Goal: Information Seeking & Learning: Learn about a topic

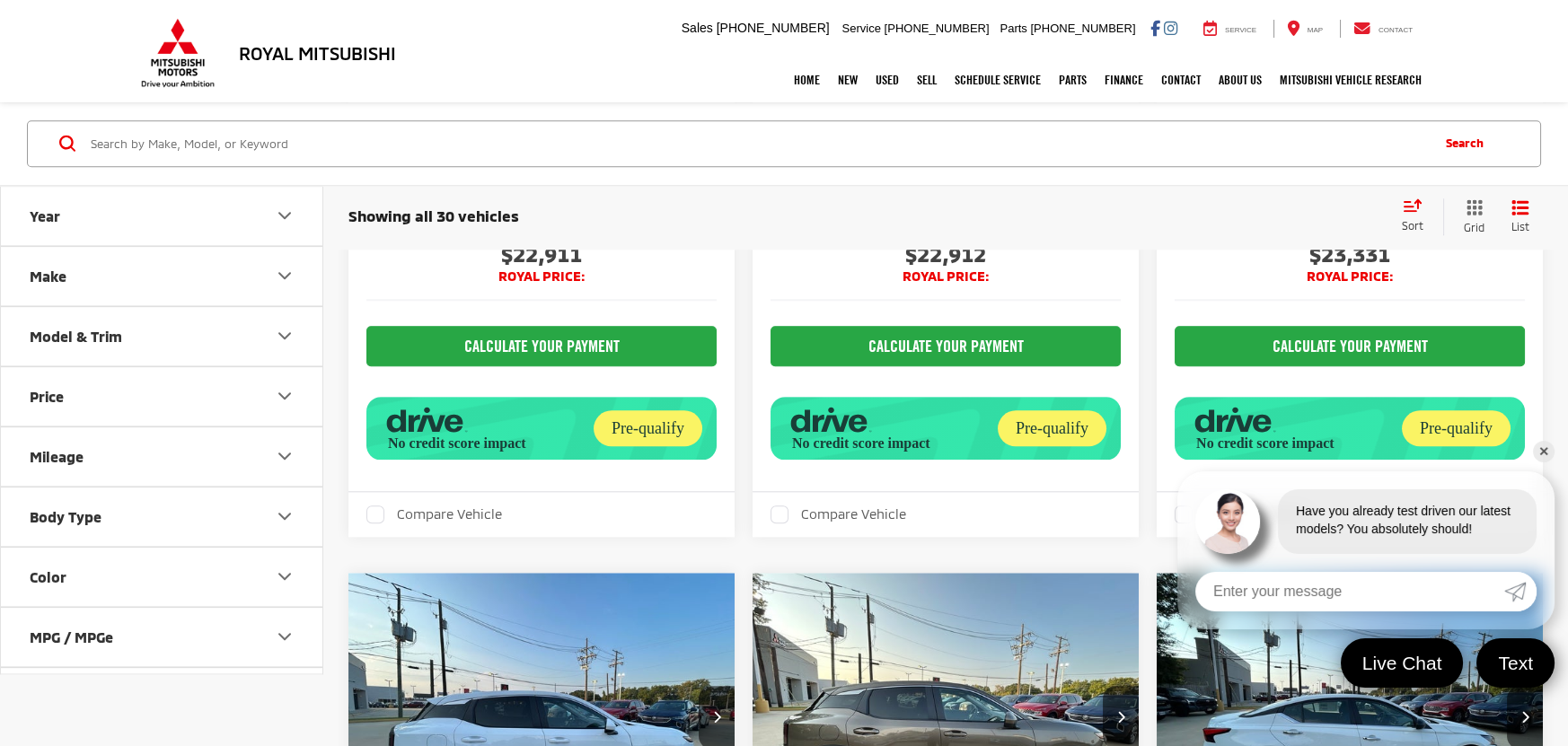
scroll to position [4973, 0]
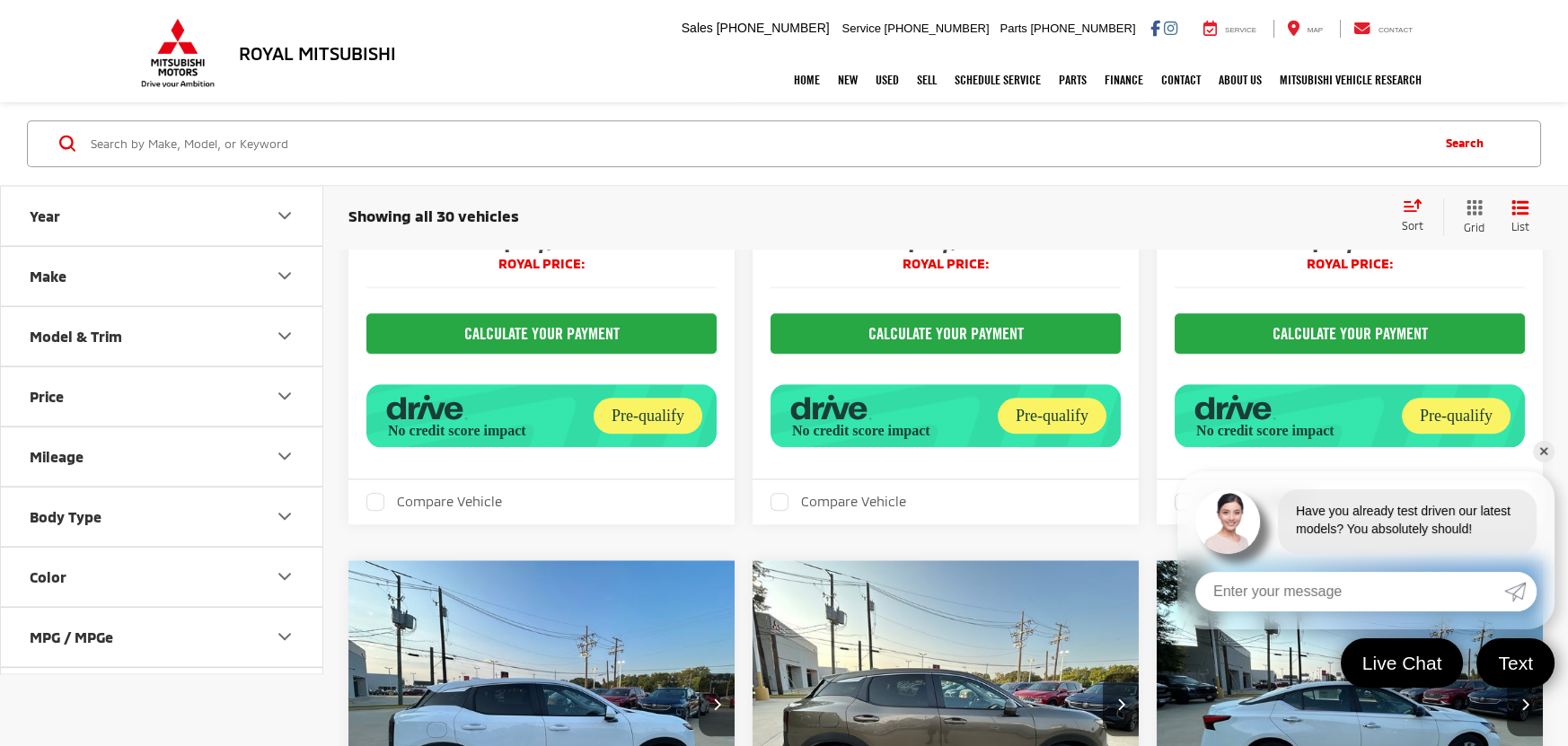
click at [1314, 46] on span "SV" at bounding box center [1313, 37] width 18 height 17
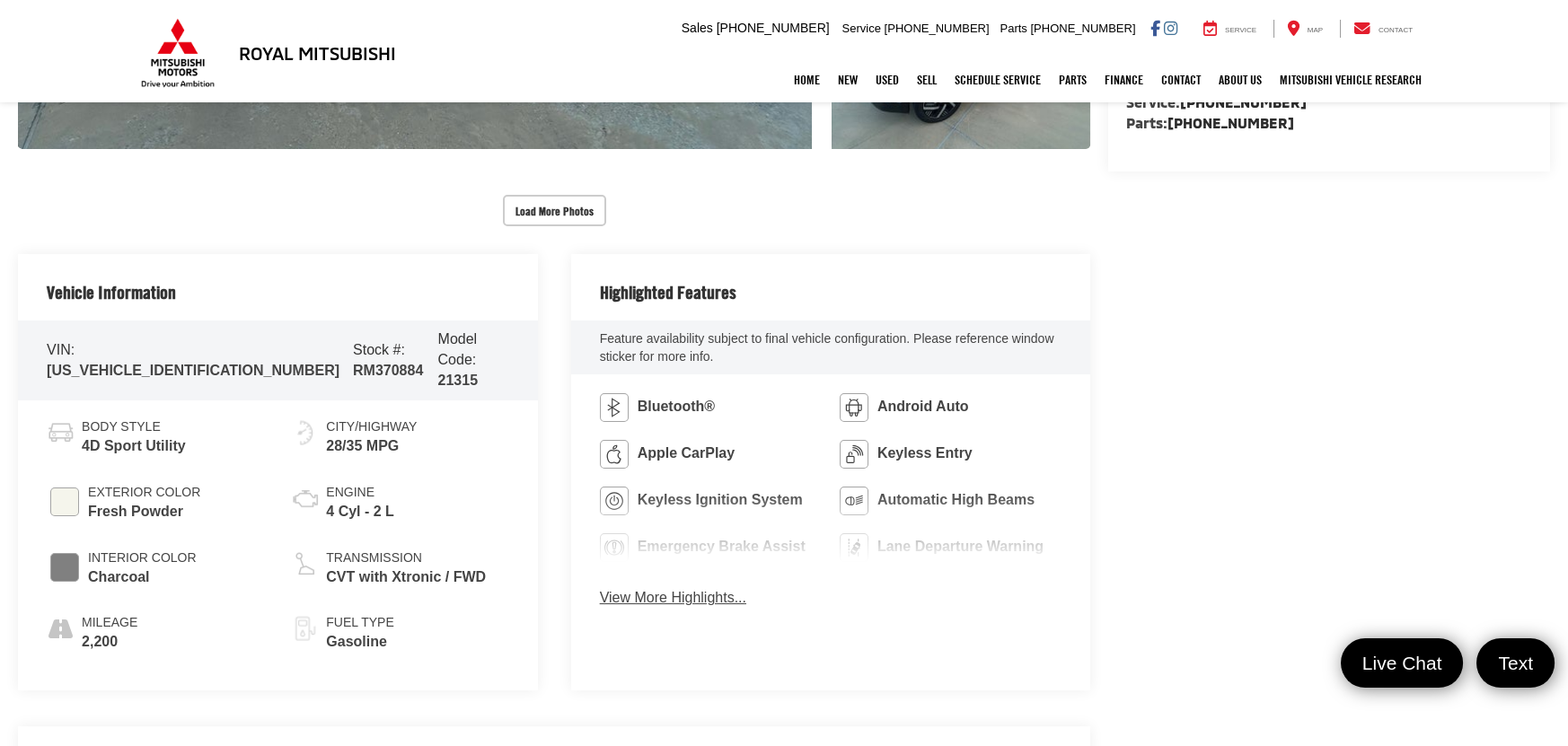
scroll to position [807, 0]
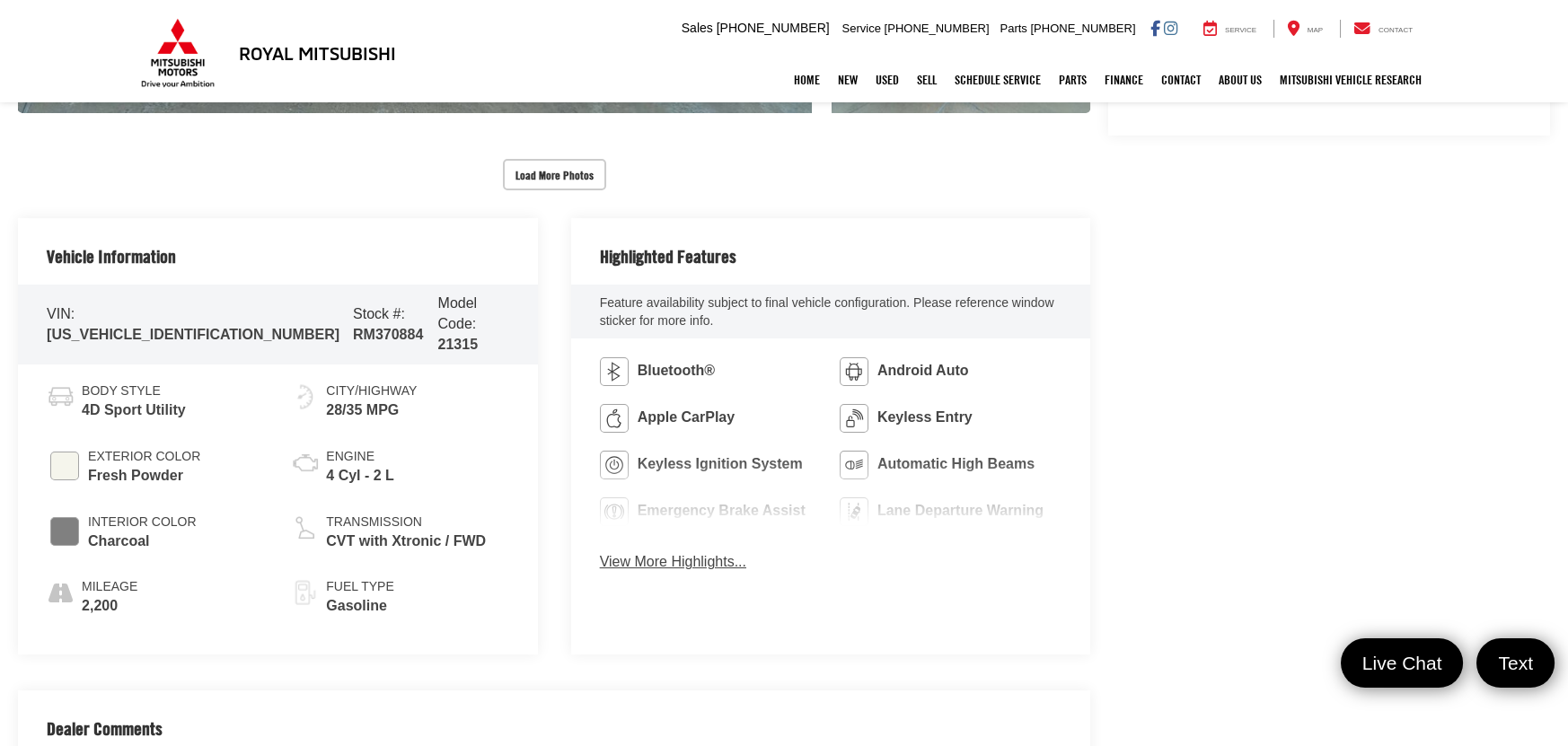
click at [698, 566] on button "View More Highlights..." at bounding box center [673, 562] width 146 height 20
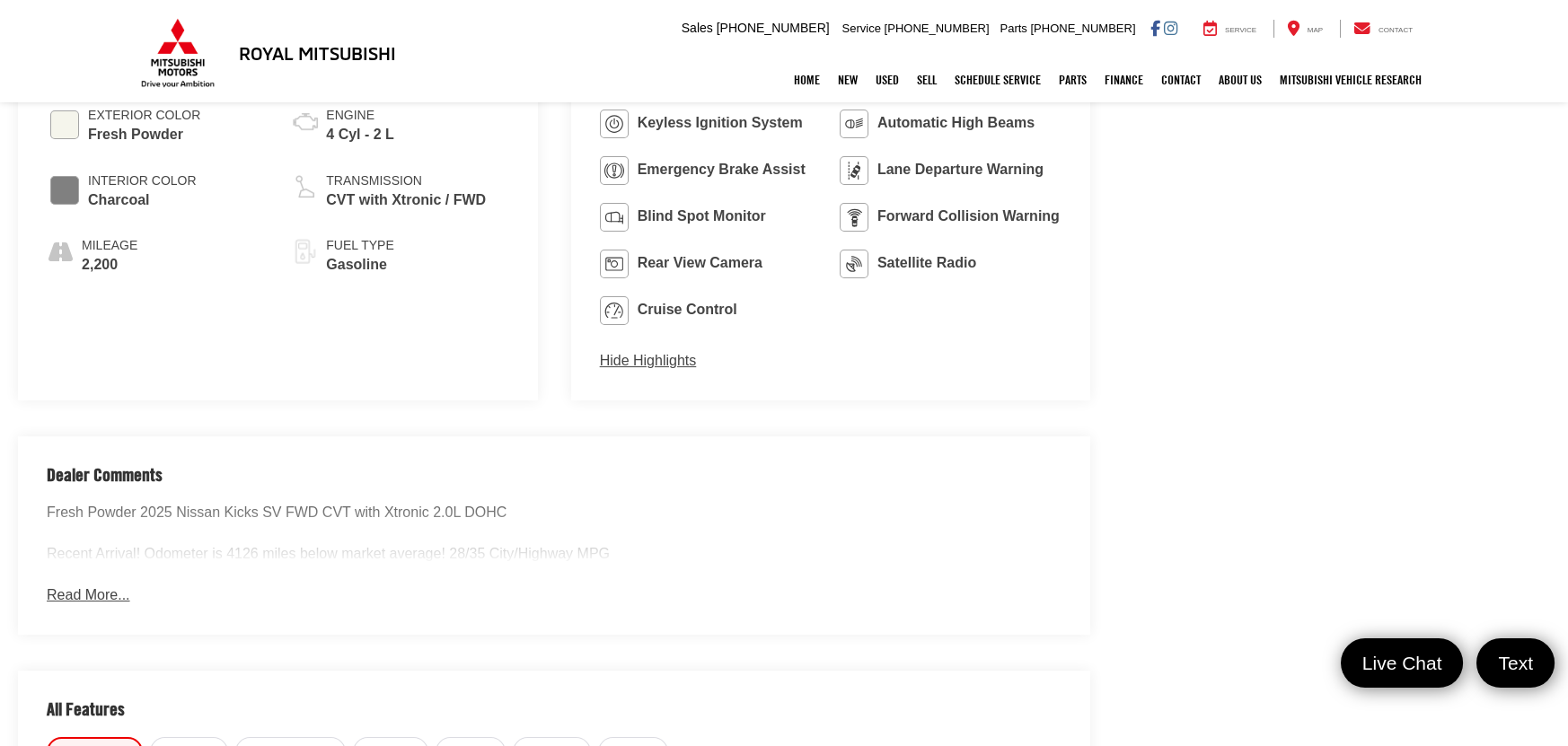
scroll to position [1292, 0]
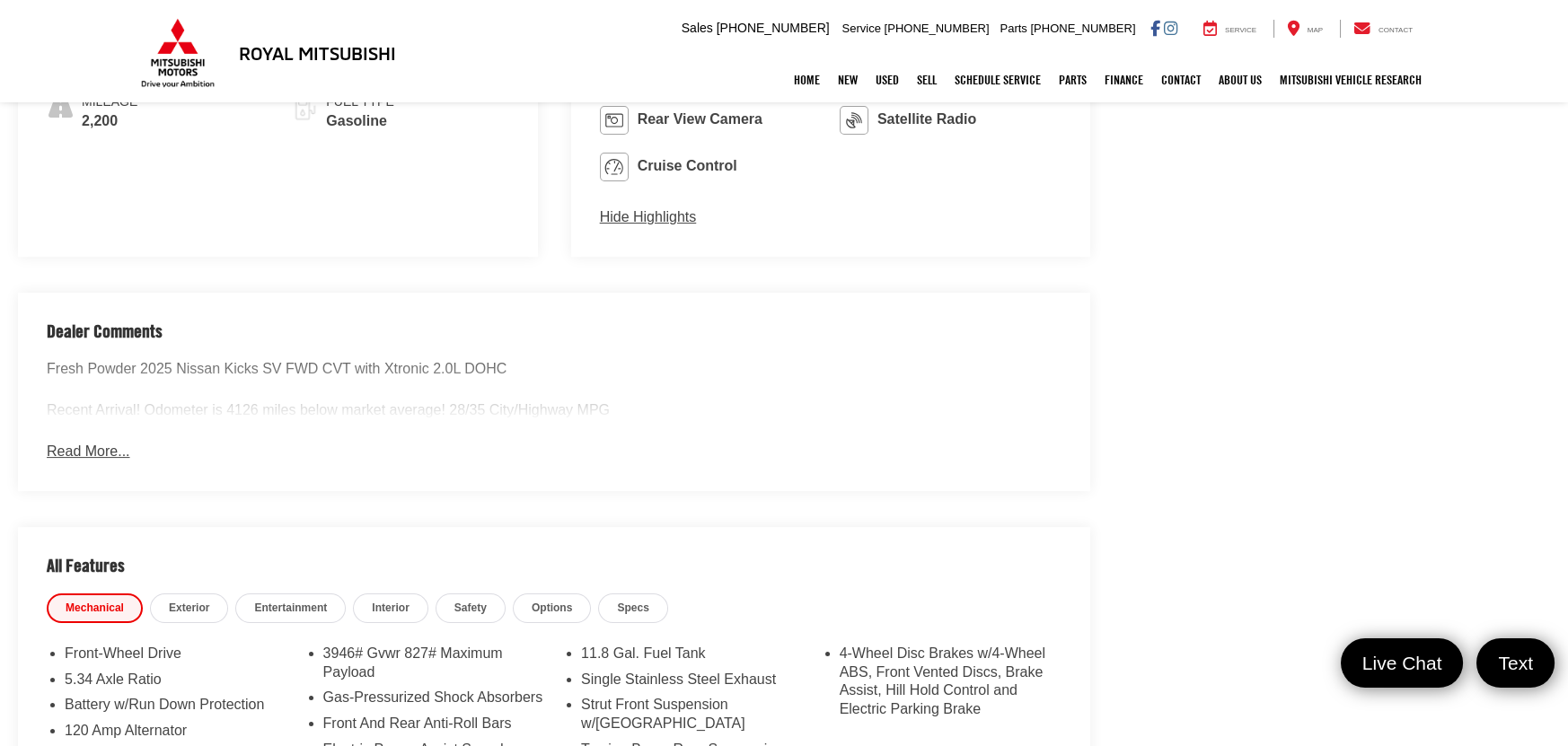
click at [100, 433] on div "Dealer Comments Fresh Powder 2025 Nissan Kicks SV FWD CVT with Xtronic 2.0L DOH…" at bounding box center [554, 391] width 1072 height 197
click at [99, 443] on button "Read More..." at bounding box center [88, 452] width 83 height 20
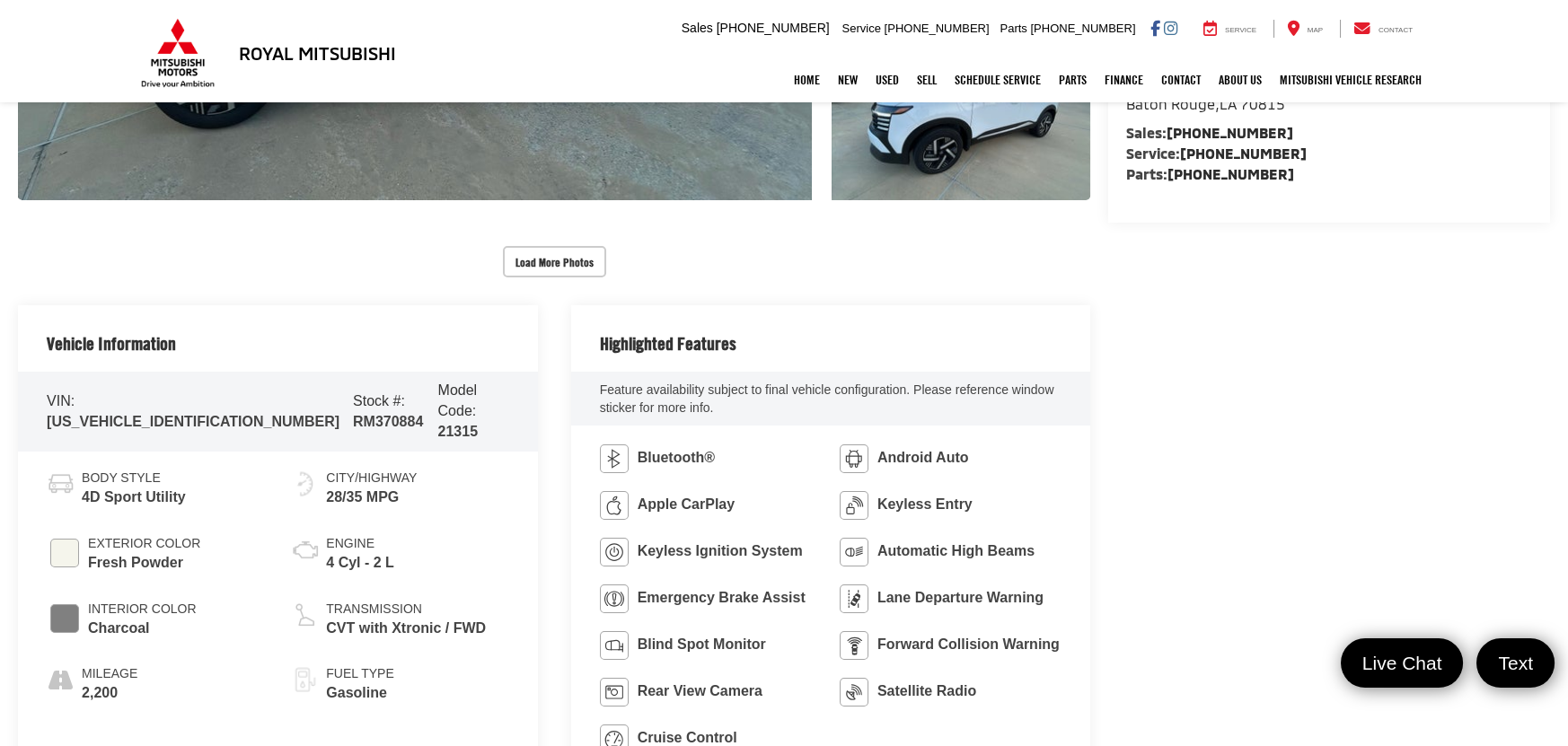
scroll to position [726, 0]
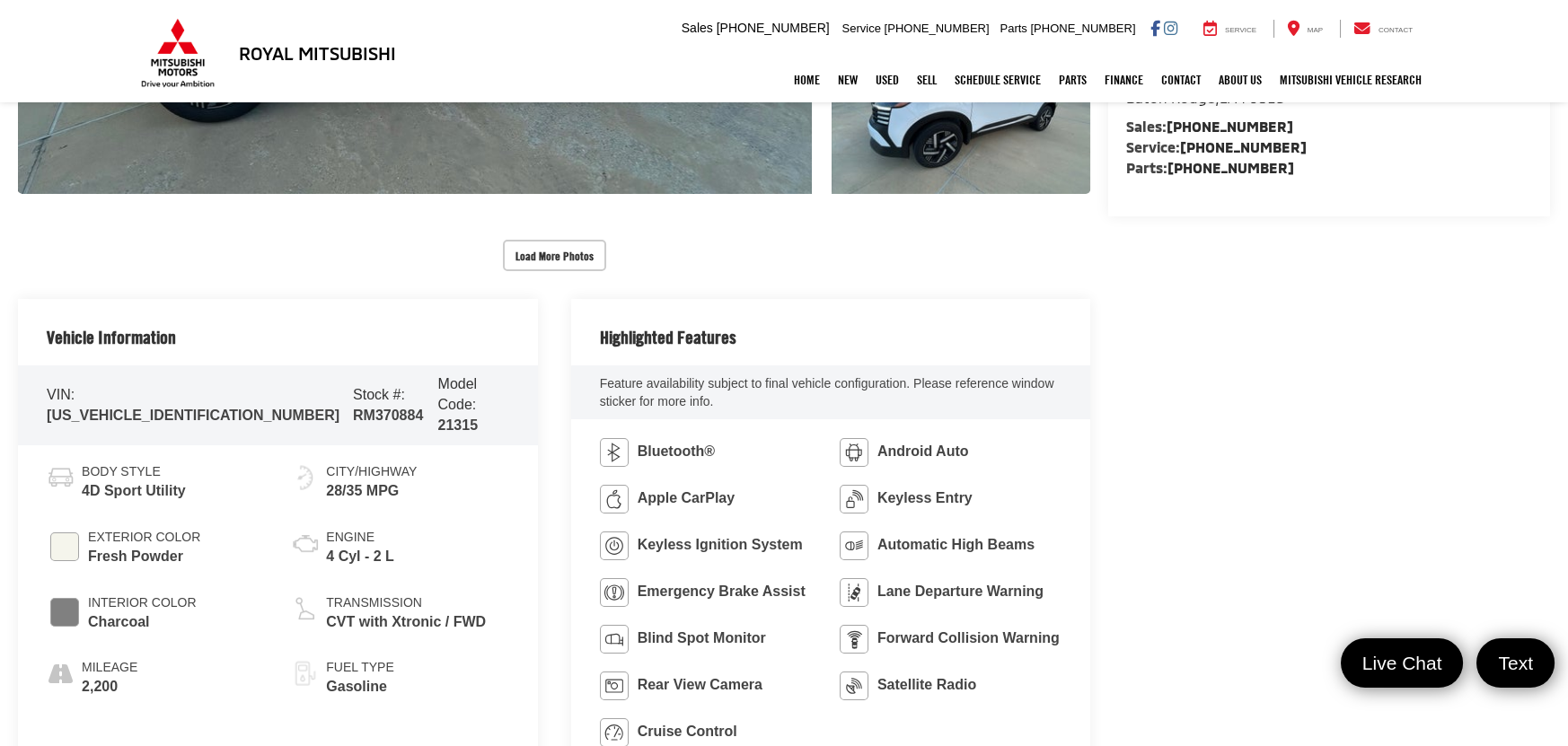
click at [124, 407] on span "[US_VEHICLE_IDENTIFICATION_NUMBER]" at bounding box center [193, 414] width 293 height 16
copy span "[US_VEHICLE_IDENTIFICATION_NUMBER]"
click at [331, 377] on div "VIN: 3N8AP6CA2SL370884 Stock #: RM370884 Model Code: 21315" at bounding box center [277, 405] width 520 height 79
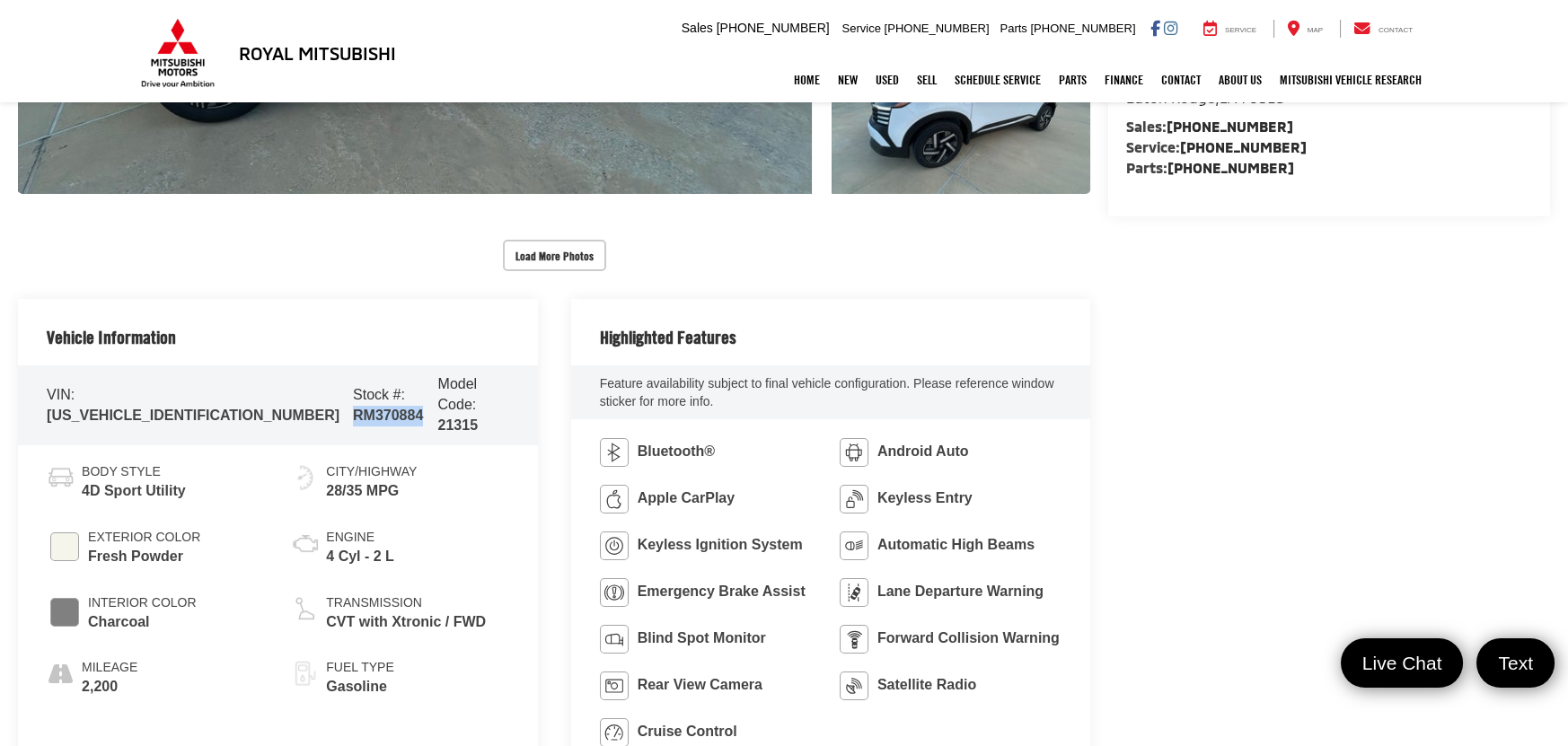
copy span "RM370884"
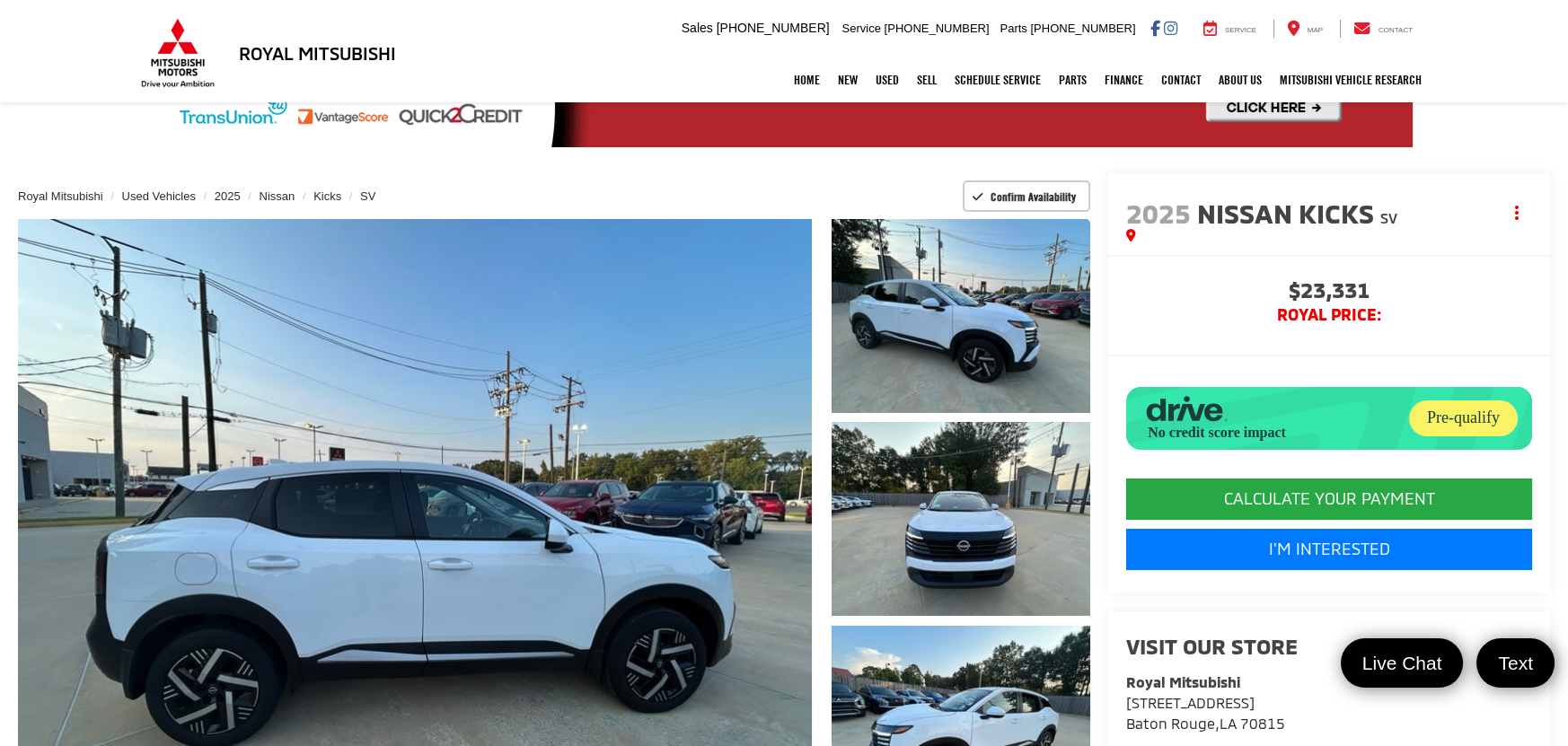
scroll to position [0, 0]
